Goal: Navigation & Orientation: Understand site structure

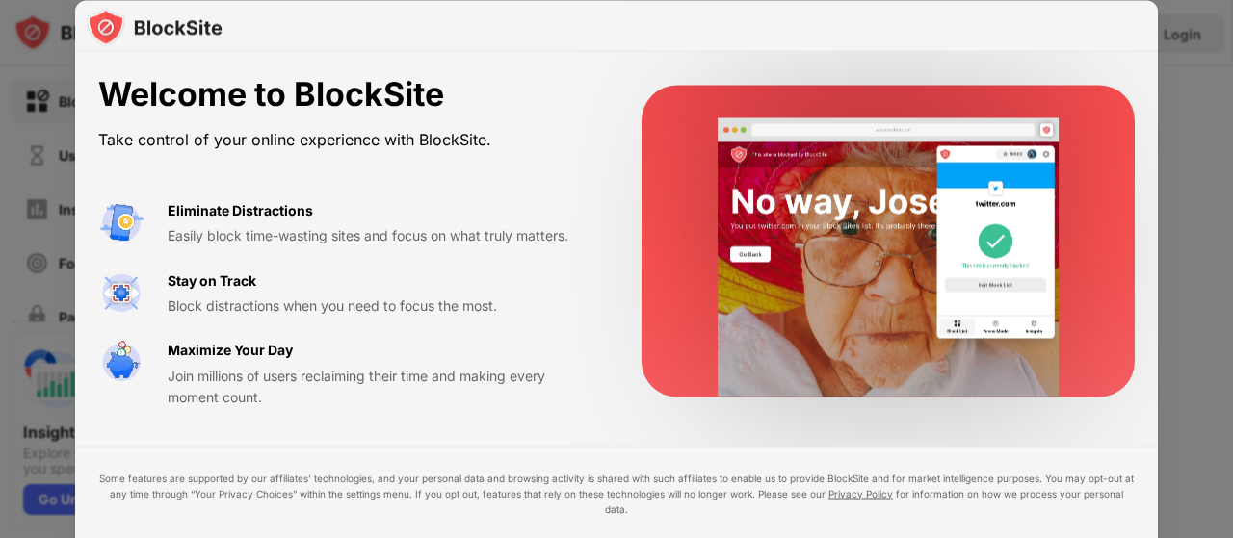
click at [1162, 120] on div at bounding box center [616, 269] width 1233 height 538
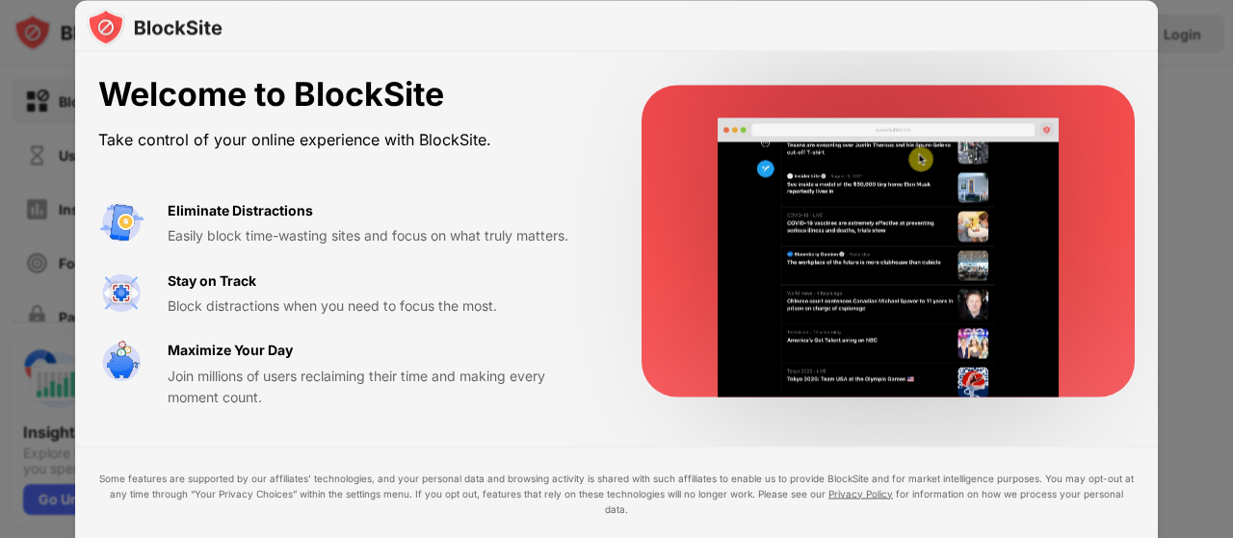
drag, startPoint x: 212, startPoint y: 243, endPoint x: 212, endPoint y: 262, distance: 19.3
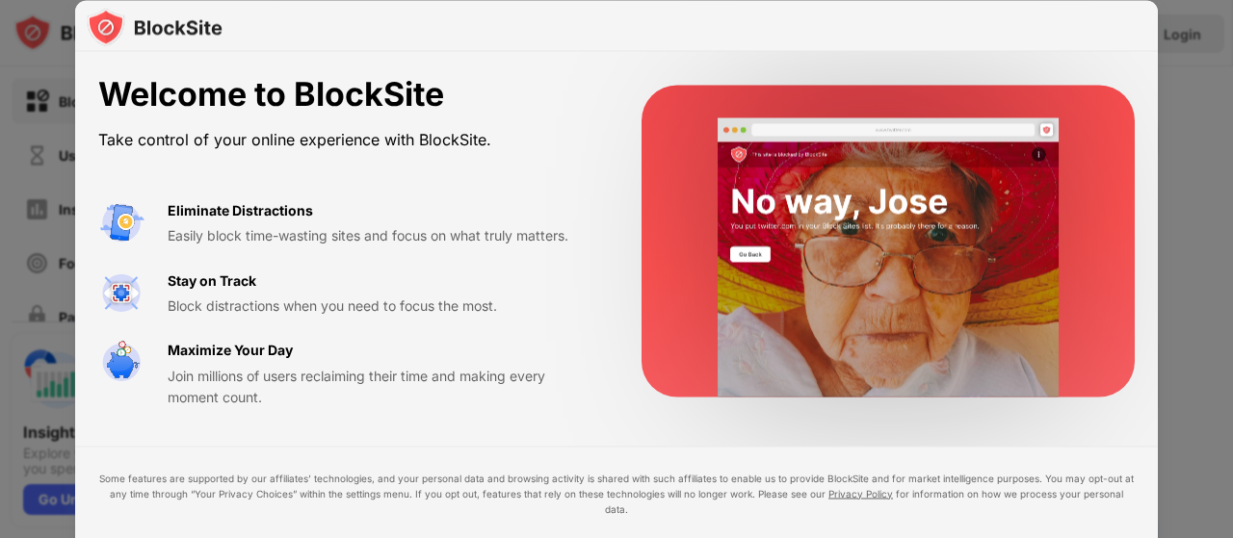
click at [212, 262] on div "Eliminate Distractions Easily block time-wasting sites and focus on what truly …" at bounding box center [346, 303] width 497 height 209
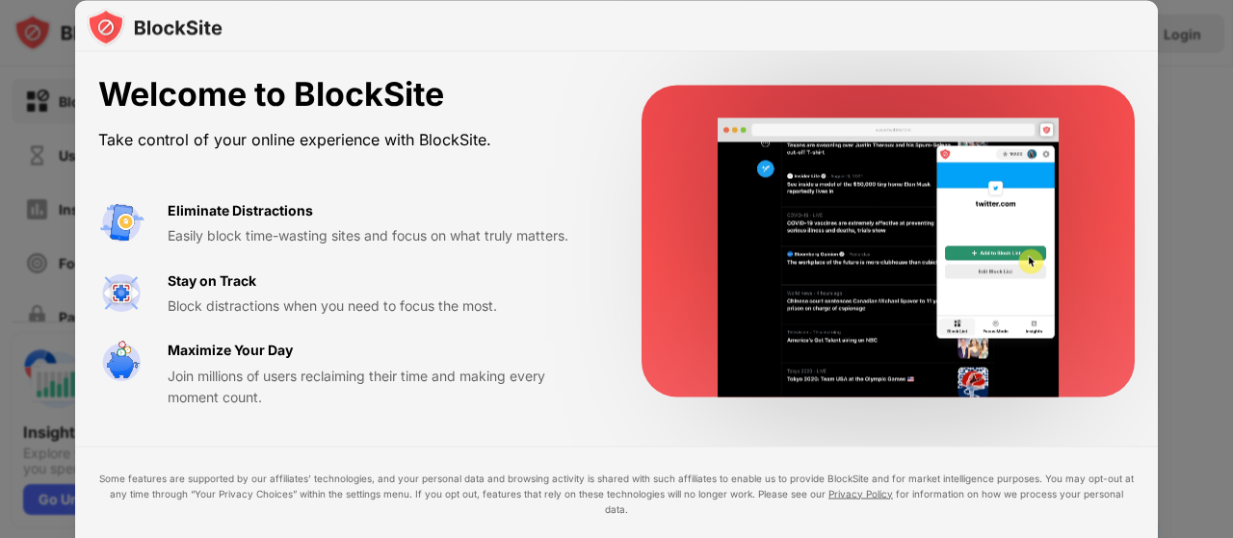
click at [807, 319] on video at bounding box center [888, 256] width 394 height 279
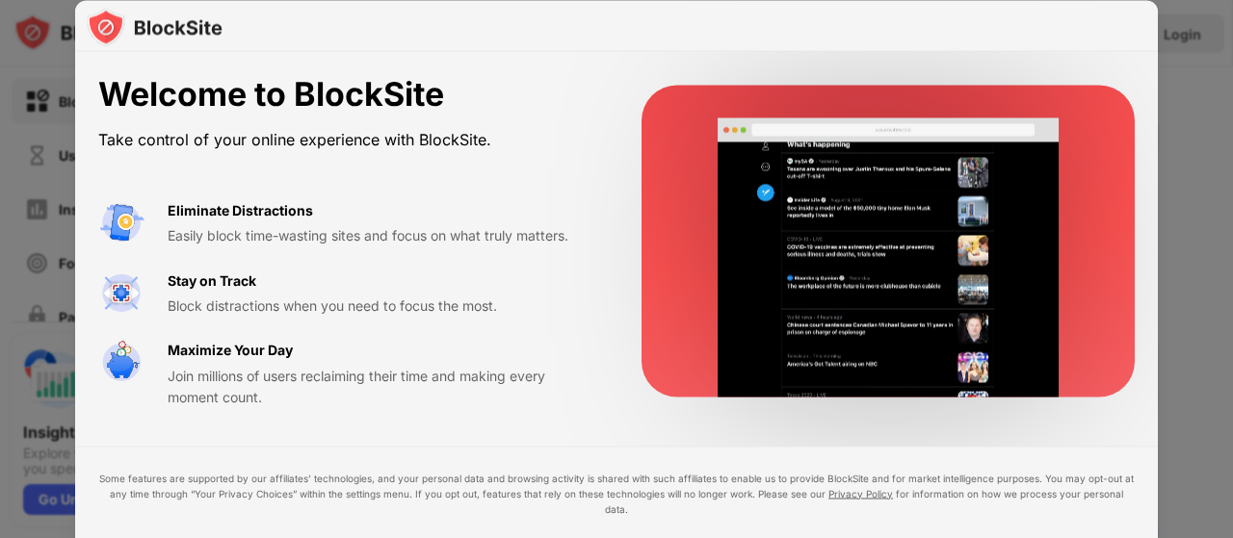
click at [872, 483] on div "Some features are supported by our affiliates’ technologies, and your personal …" at bounding box center [616, 531] width 1082 height 170
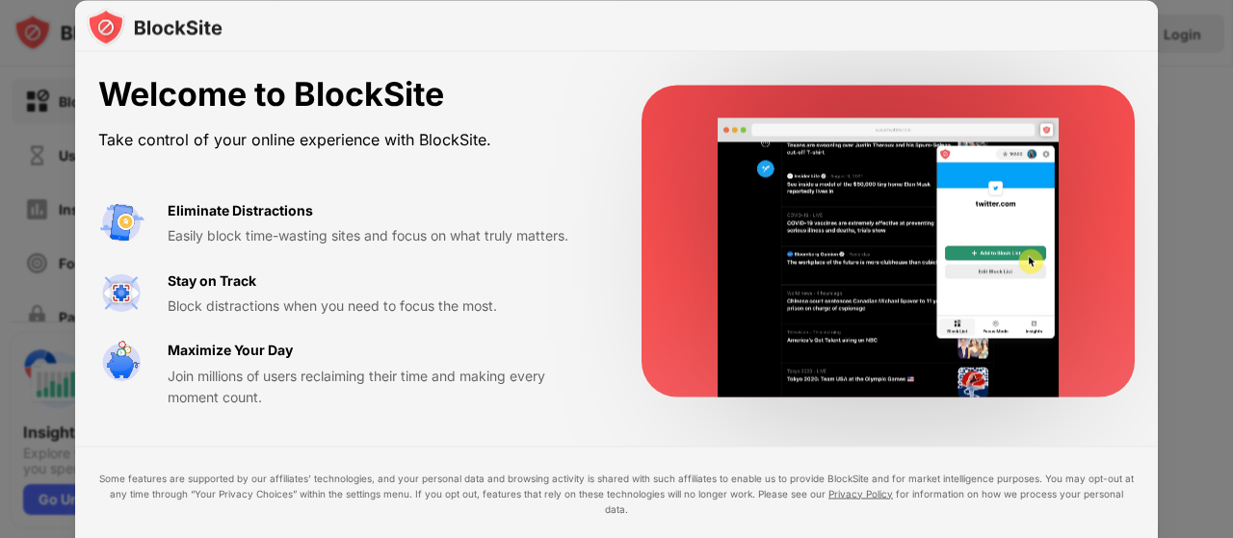
drag, startPoint x: 101, startPoint y: 226, endPoint x: 202, endPoint y: 299, distance: 124.8
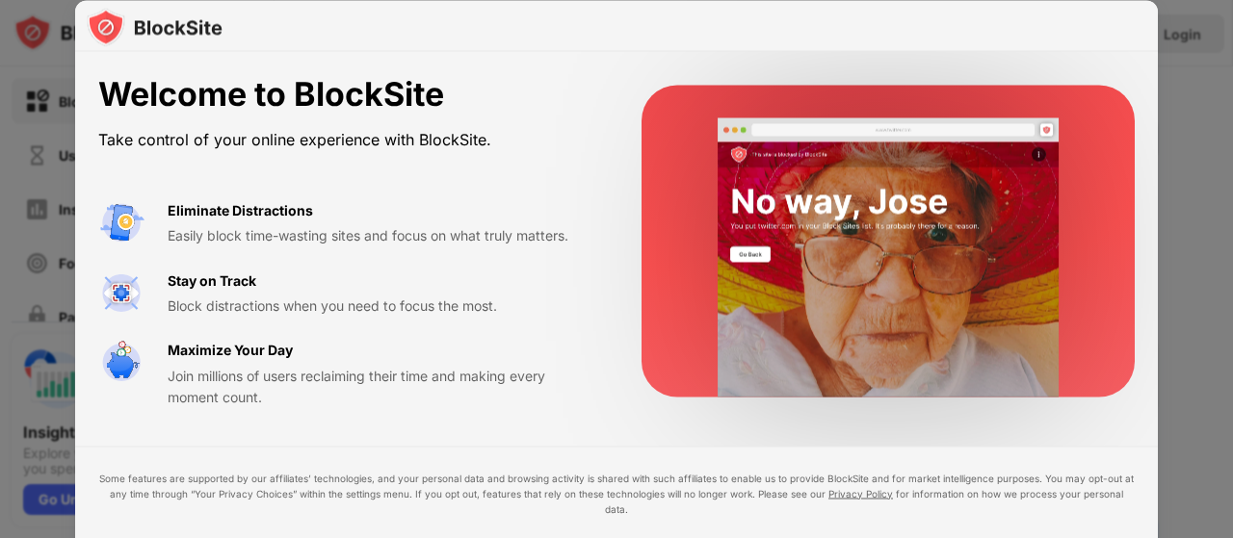
click at [102, 228] on img at bounding box center [121, 222] width 46 height 46
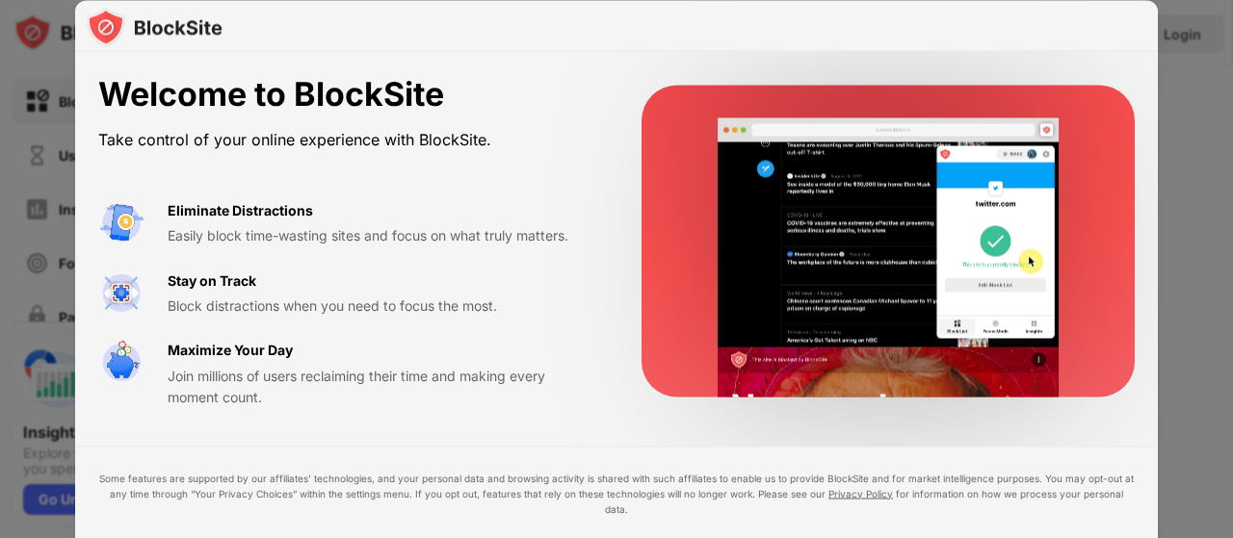
click at [925, 436] on div "Welcome to BlockSite Take control of your online experience with BlockSite. Eli…" at bounding box center [616, 334] width 1082 height 564
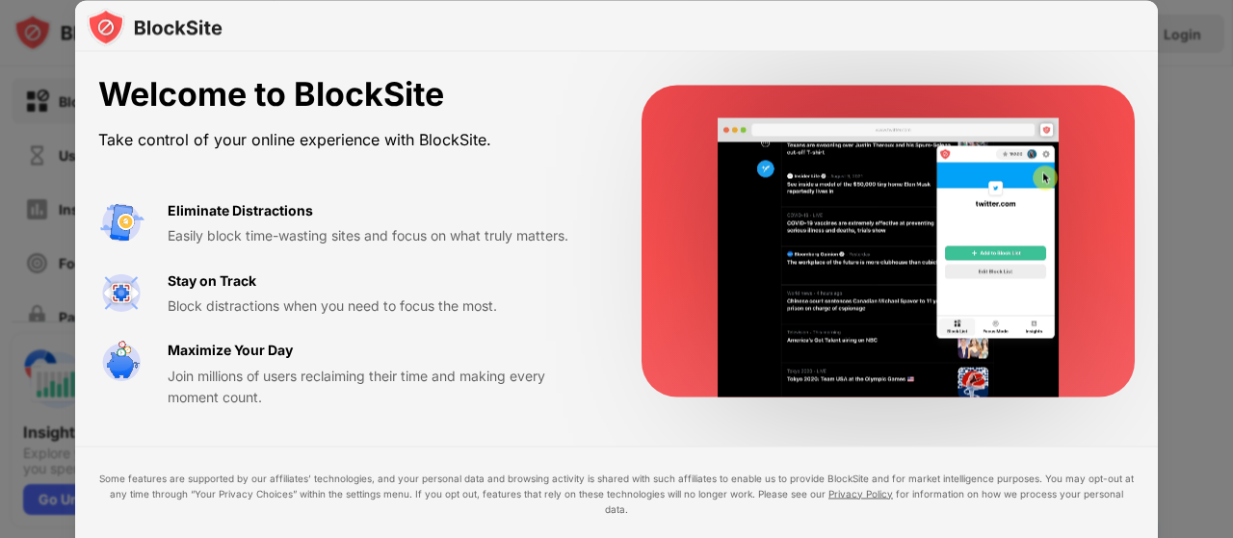
click at [871, 212] on video at bounding box center [888, 256] width 394 height 279
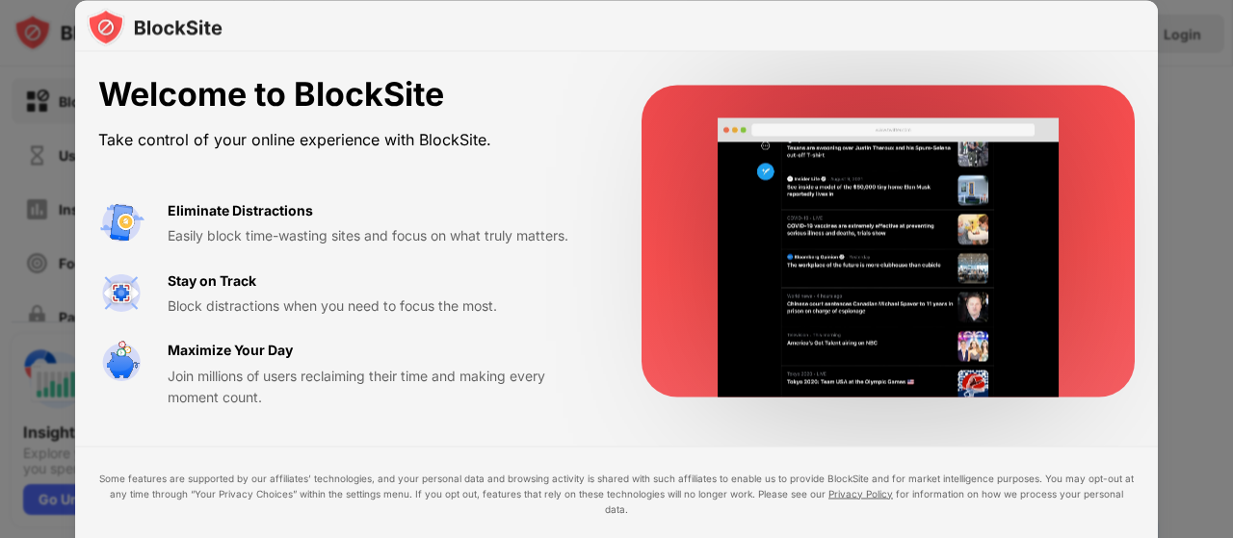
click at [1198, 67] on div at bounding box center [616, 269] width 1233 height 538
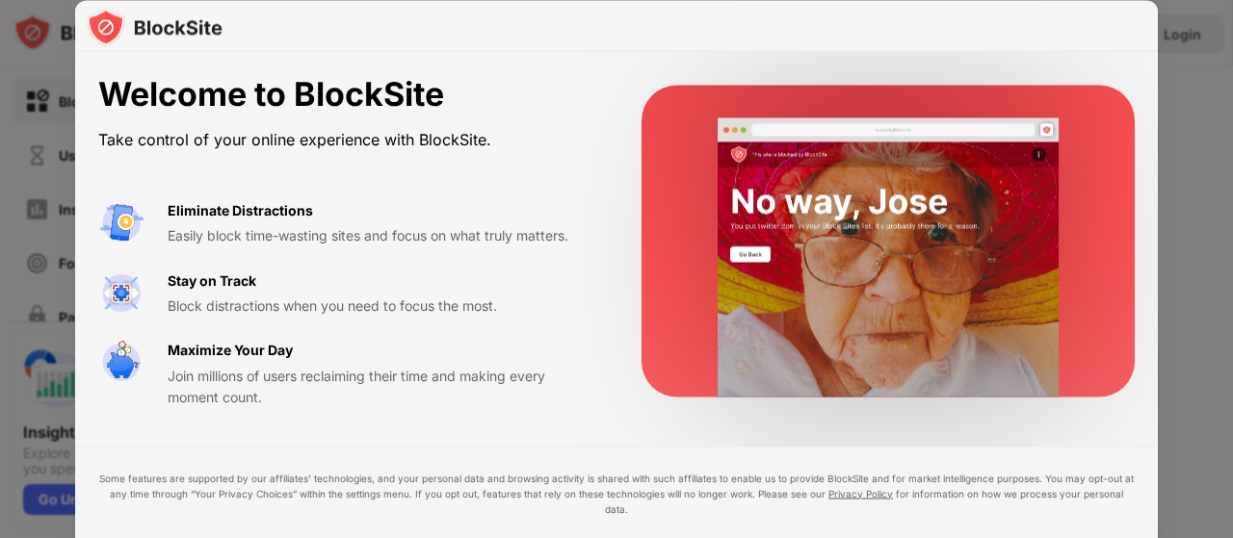
click at [451, 31] on div at bounding box center [616, 26] width 1082 height 52
click at [799, 490] on div "Some features are supported by our affiliates’ technologies, and your personal …" at bounding box center [616, 493] width 1036 height 46
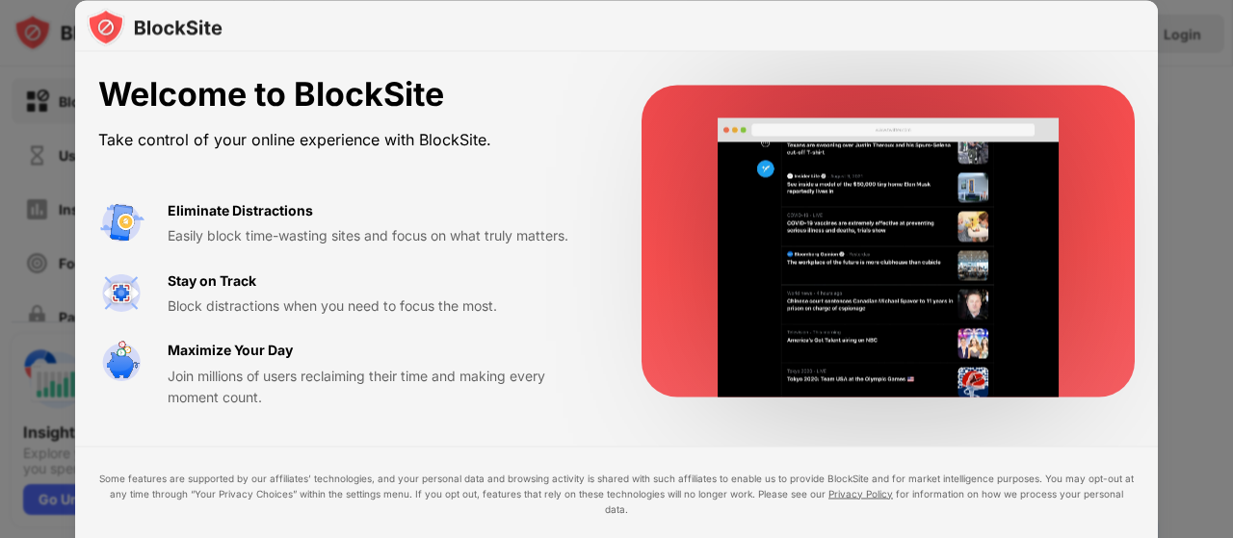
drag, startPoint x: 570, startPoint y: 362, endPoint x: 607, endPoint y: 313, distance: 61.2
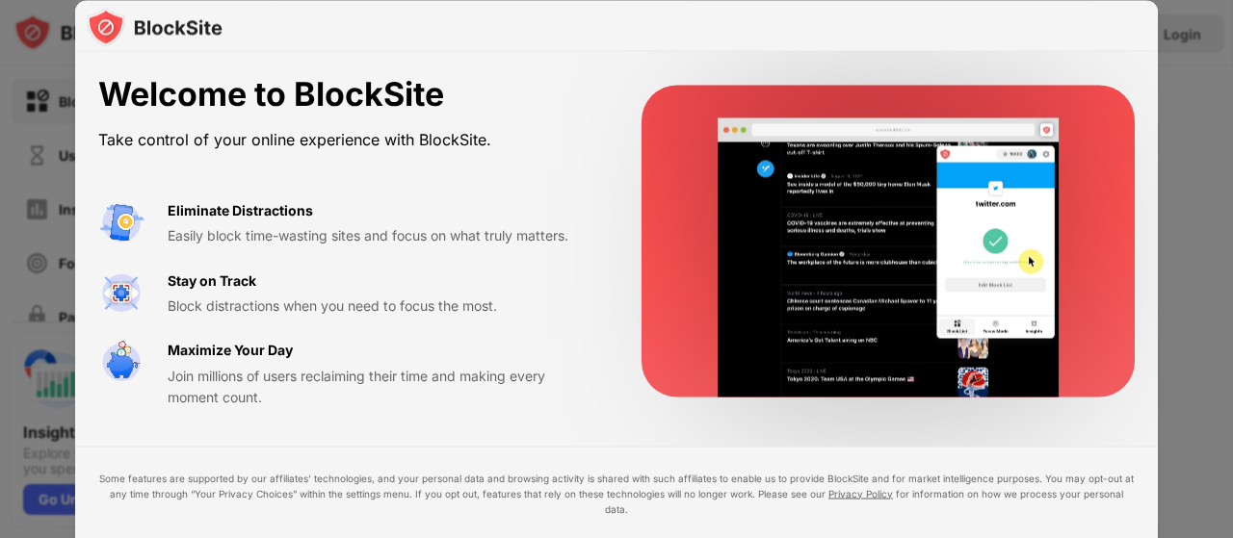
click at [595, 333] on div "Welcome to BlockSite Take control of your online experience with BlockSite. Eli…" at bounding box center [616, 241] width 1082 height 379
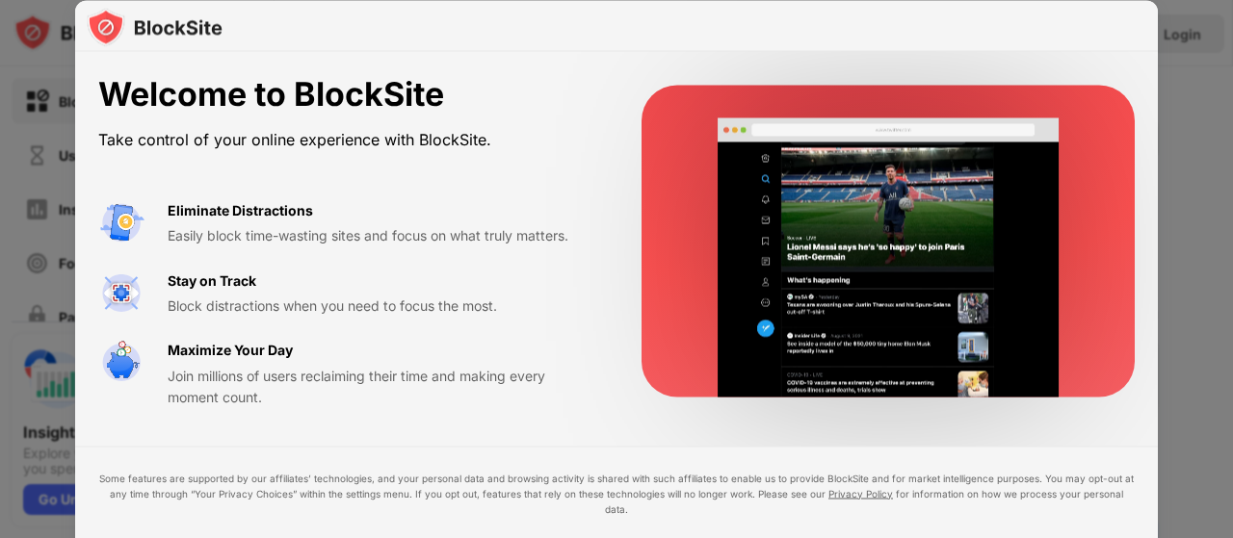
drag, startPoint x: 1232, startPoint y: 99, endPoint x: 1215, endPoint y: 91, distance: 18.1
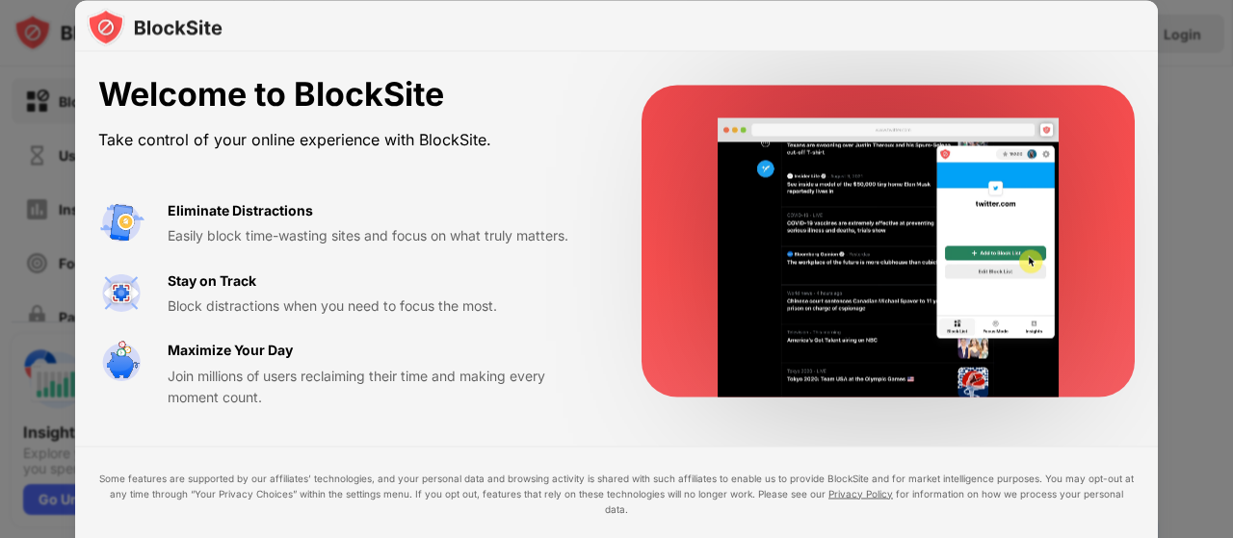
click at [1227, 99] on div at bounding box center [616, 269] width 1233 height 538
